Goal: Information Seeking & Learning: Learn about a topic

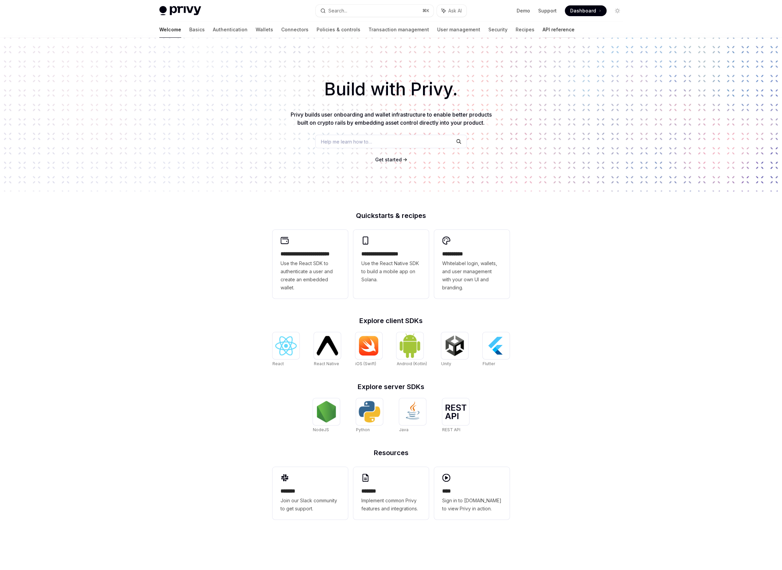
click at [543, 31] on link "API reference" at bounding box center [559, 30] width 32 height 16
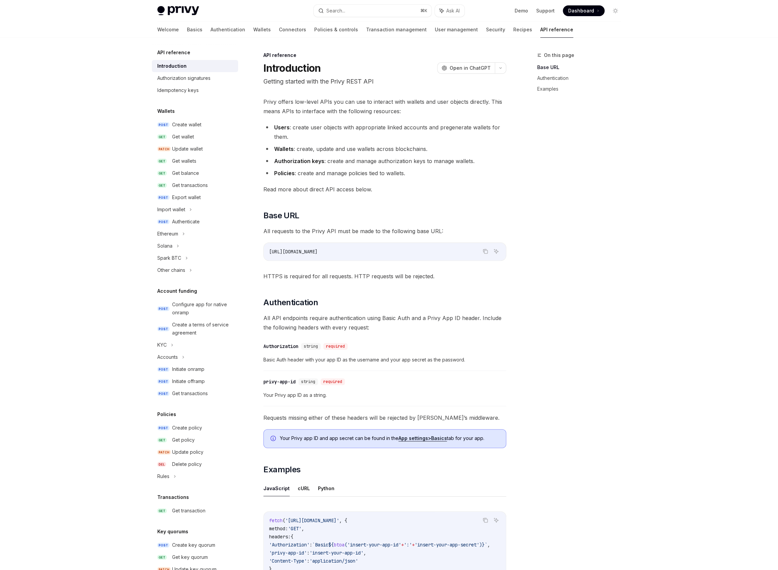
click at [158, 52] on h5 "API reference" at bounding box center [173, 52] width 33 height 8
click at [497, 69] on icon "button" at bounding box center [500, 68] width 8 height 3
click at [492, 80] on div "Open in ChatGPT" at bounding box center [465, 81] width 58 height 7
click at [189, 130] on link "POST Create wallet" at bounding box center [195, 125] width 86 height 12
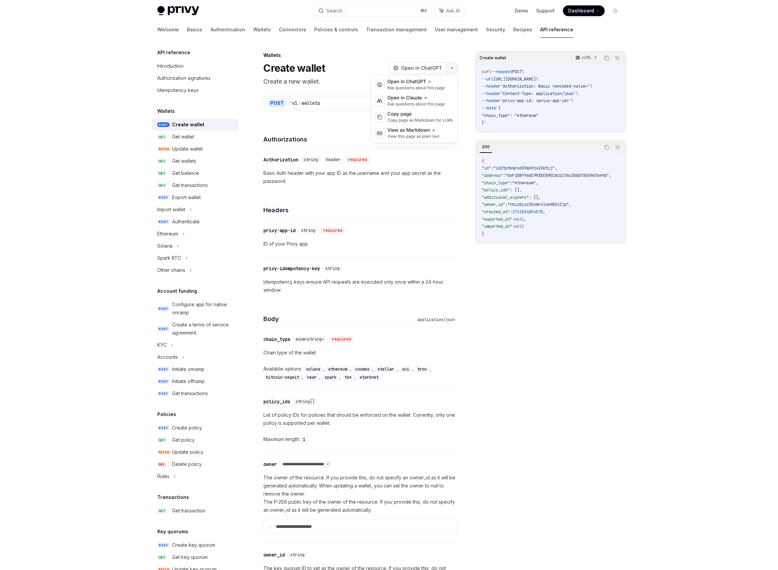
click at [448, 67] on button "button" at bounding box center [451, 67] width 11 height 11
click at [184, 303] on div "Configure app for native onramp" at bounding box center [203, 308] width 62 height 16
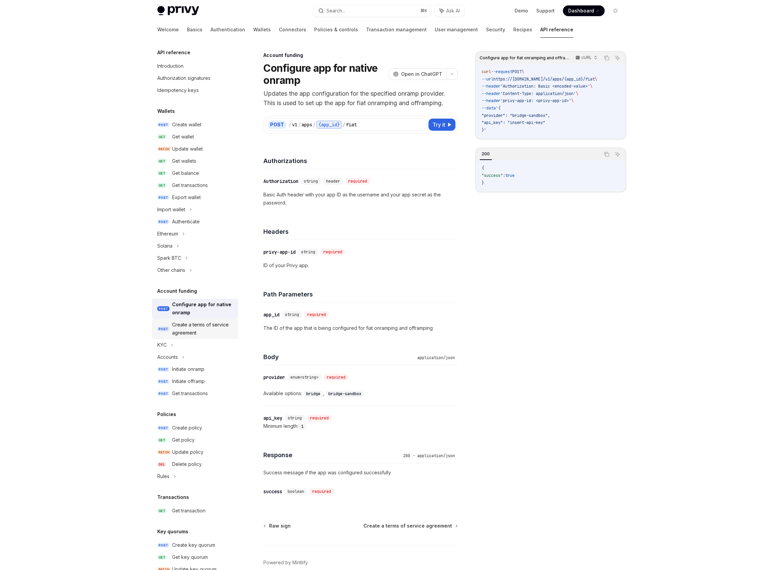
click at [188, 321] on div "Create a terms of service agreement" at bounding box center [203, 329] width 62 height 16
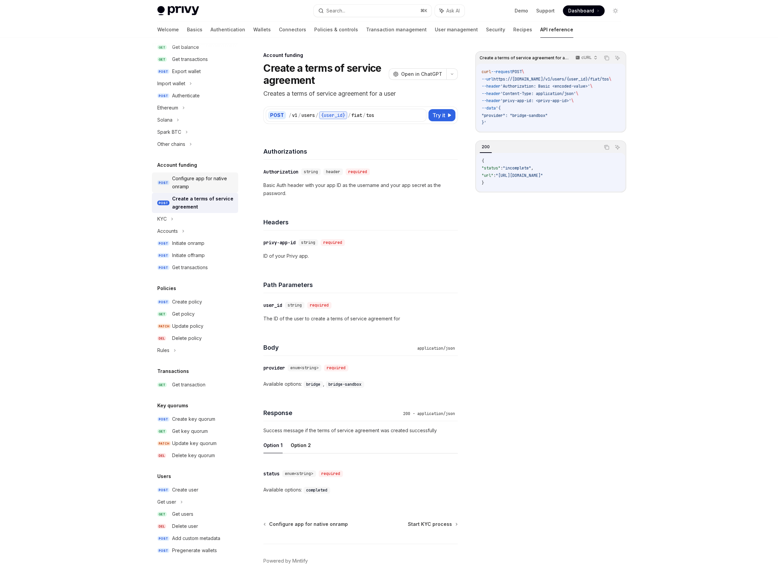
scroll to position [124, 0]
click at [196, 308] on link "POST Create policy" at bounding box center [195, 304] width 86 height 12
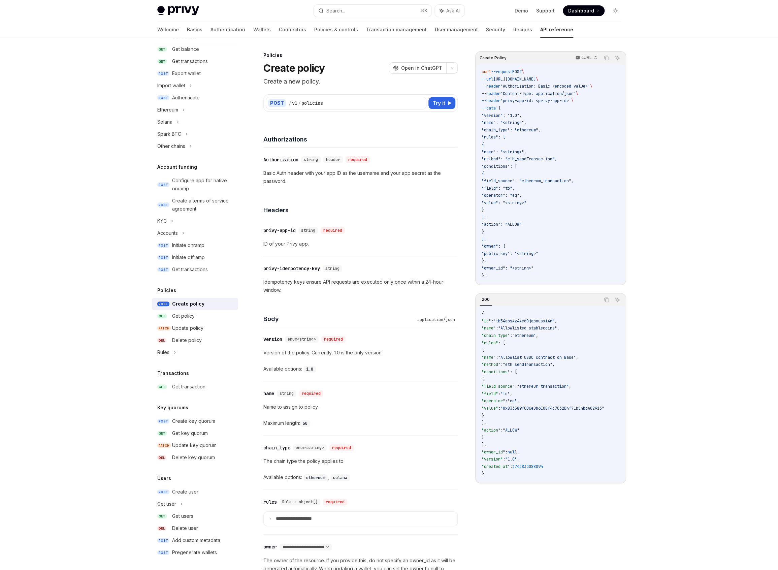
click at [426, 454] on div "​ chain_type enum<string> required The chain type the policy applies to. Availa…" at bounding box center [360, 462] width 194 height 54
click at [183, 310] on link "GET Get policy" at bounding box center [195, 316] width 86 height 12
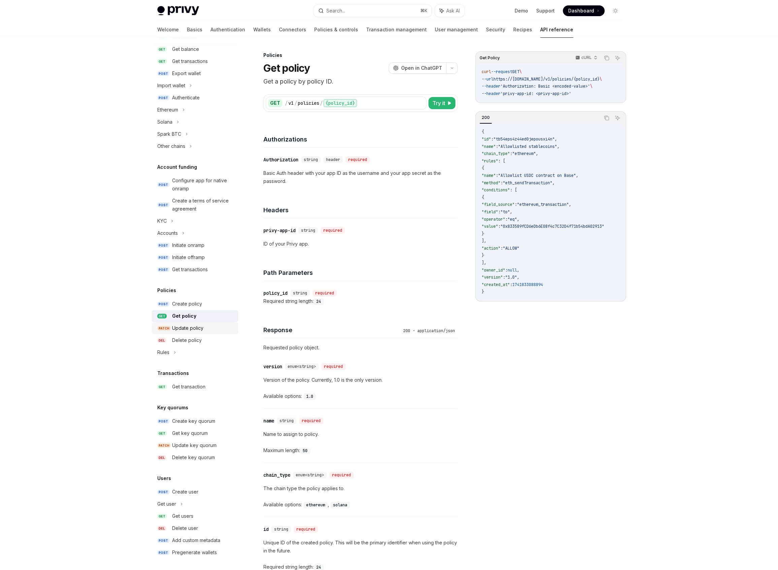
click at [212, 326] on div "Update policy" at bounding box center [203, 328] width 62 height 8
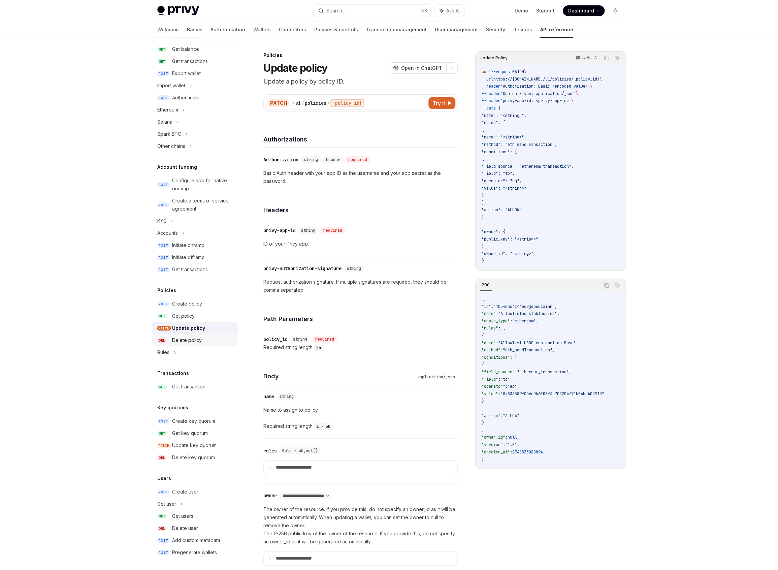
click at [212, 343] on div "Delete policy" at bounding box center [203, 340] width 62 height 8
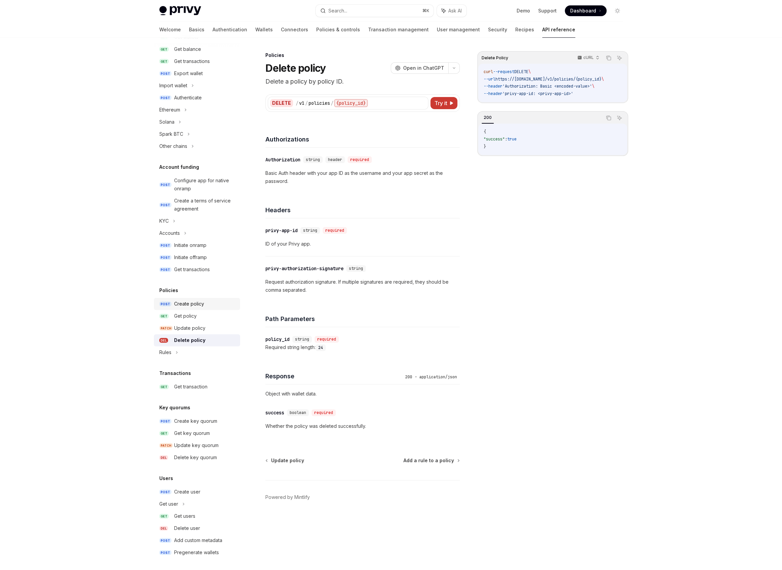
click at [211, 307] on div "Create policy" at bounding box center [205, 304] width 62 height 8
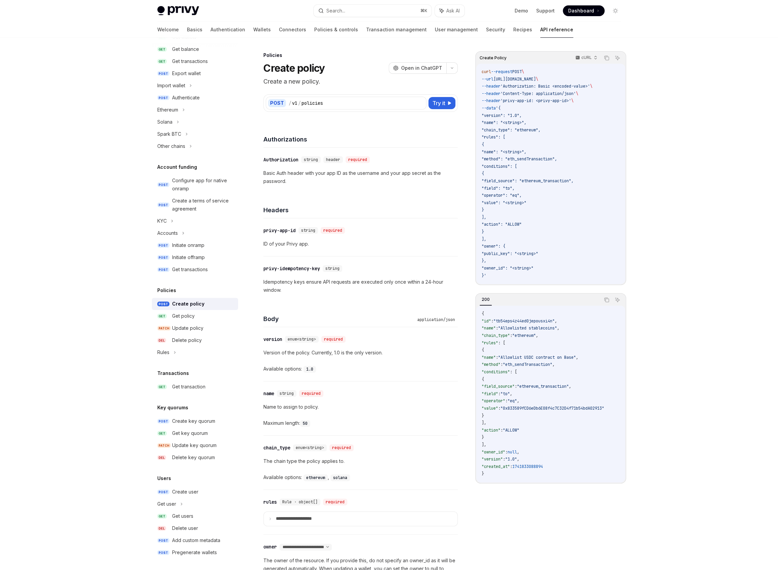
click at [125, 304] on div "Privy Docs home page Search... ⌘ K Ask AI Demo Support Dashboard Dashboard Sear…" at bounding box center [389, 578] width 778 height 1157
click at [456, 70] on button "button" at bounding box center [451, 67] width 11 height 11
click at [108, 216] on div "Privy Docs home page Search... ⌘ K Ask AI Demo Support Dashboard Dashboard Sear…" at bounding box center [389, 578] width 778 height 1157
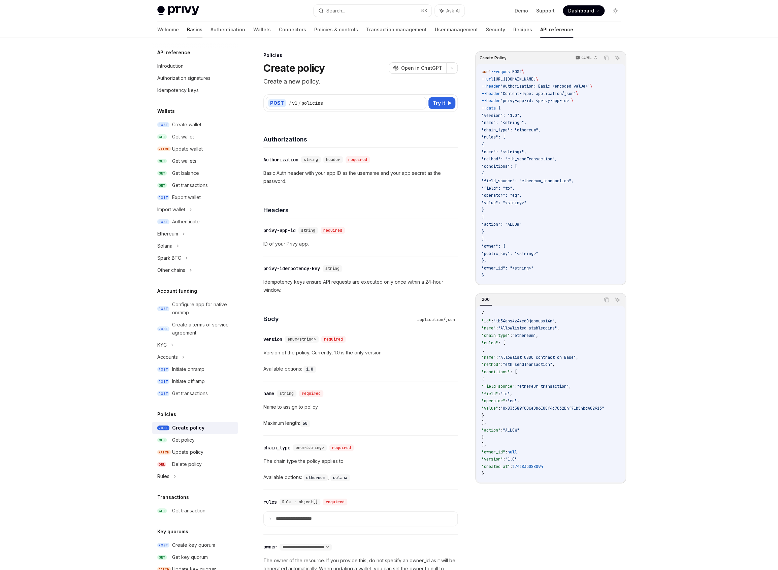
click at [187, 25] on link "Basics" at bounding box center [194, 30] width 15 height 16
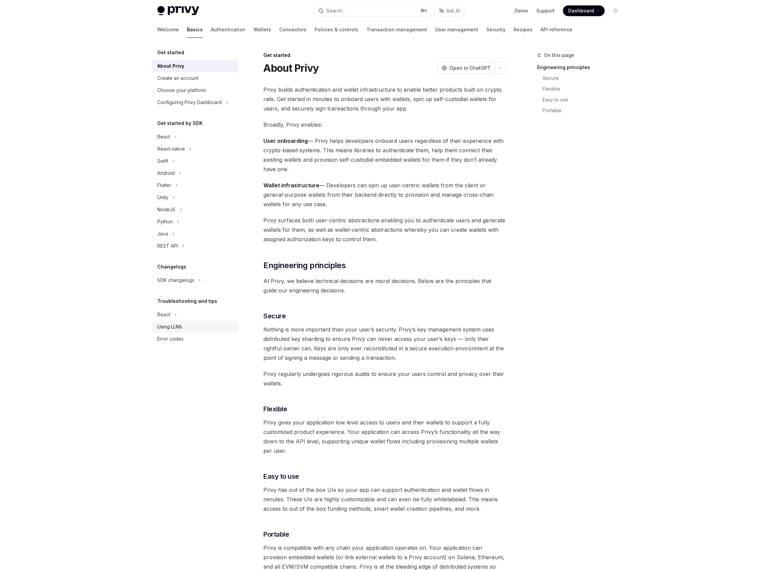
click at [180, 328] on div "Using LLMs" at bounding box center [169, 327] width 25 height 8
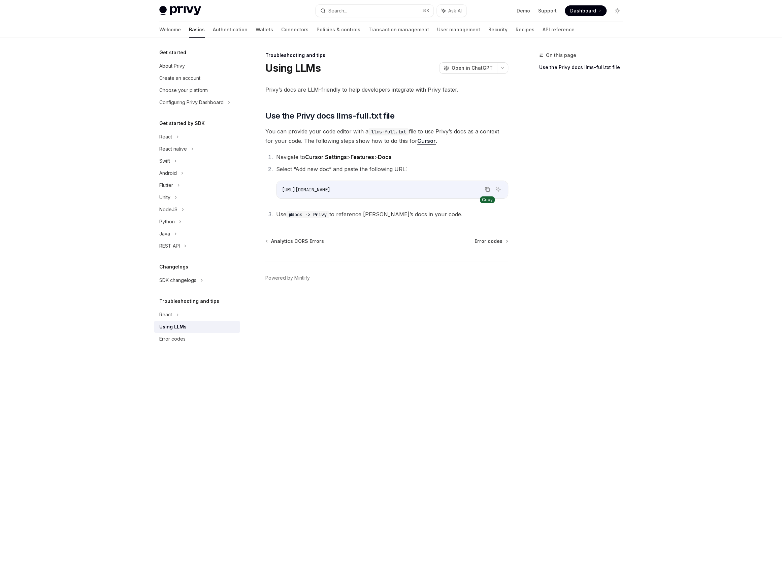
click at [485, 189] on icon "Copy the contents from the code block" at bounding box center [487, 189] width 5 height 5
click at [425, 295] on footer "Powered by Mintlify" at bounding box center [386, 290] width 243 height 58
click at [80, 266] on div "Privy Docs home page Search... ⌘ K Ask AI Demo Support Dashboard Dashboard Sear…" at bounding box center [391, 285] width 782 height 570
click at [543, 29] on link "API reference" at bounding box center [559, 30] width 32 height 16
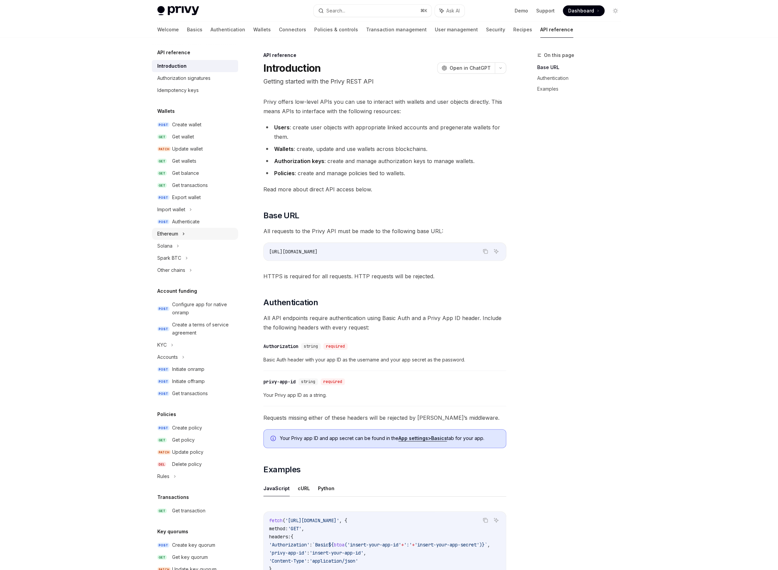
click at [188, 237] on div "Ethereum" at bounding box center [195, 234] width 86 height 12
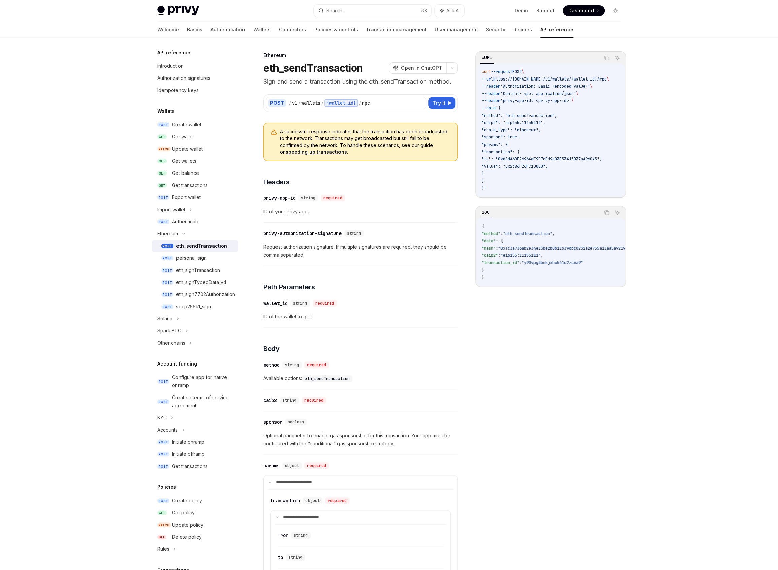
click at [23, 324] on div "Privy Docs home page Search... ⌘ K Ask AI Demo Support Dashboard Dashboard Sear…" at bounding box center [389, 550] width 778 height 1100
click at [111, 283] on div "Privy Docs home page Search... ⌘ K Ask AI Demo Support Dashboard Dashboard Sear…" at bounding box center [389, 550] width 778 height 1100
type textarea "*"
